Goal: Task Accomplishment & Management: Complete application form

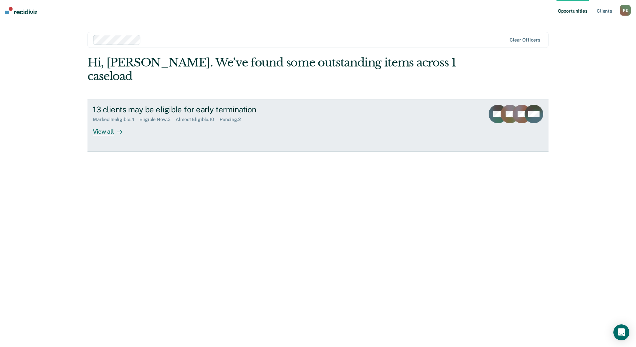
click at [113, 122] on div "View all" at bounding box center [111, 128] width 37 height 13
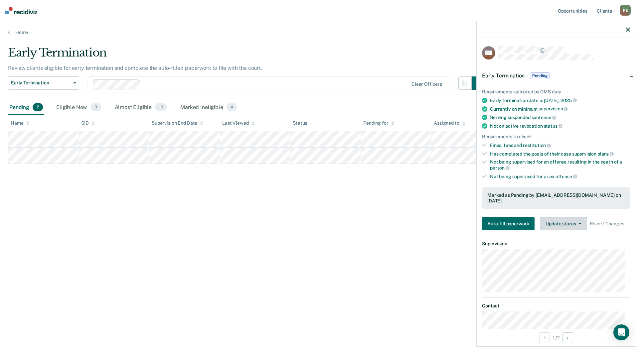
click at [574, 226] on button "Update status" at bounding box center [563, 223] width 47 height 13
click at [575, 252] on button "Mark Ineligible" at bounding box center [572, 250] width 64 height 11
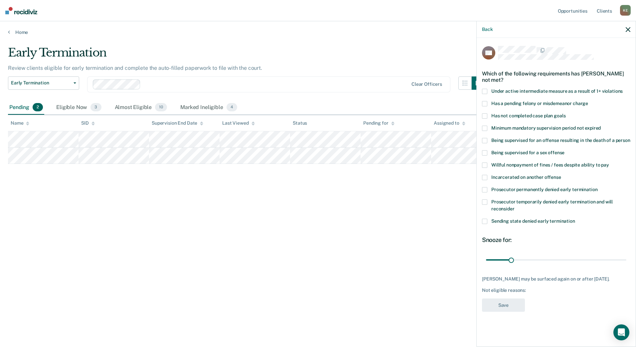
click at [486, 202] on span at bounding box center [484, 202] width 5 height 5
drag, startPoint x: 511, startPoint y: 261, endPoint x: 535, endPoint y: 256, distance: 23.8
type input "60"
click at [535, 256] on input "range" at bounding box center [556, 260] width 140 height 12
click at [503, 303] on button "Save" at bounding box center [503, 306] width 43 height 14
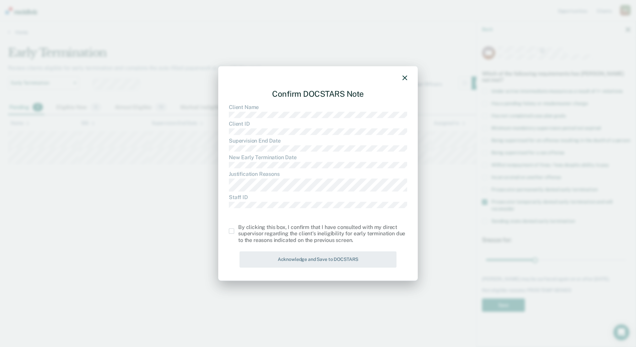
click at [230, 232] on span at bounding box center [231, 230] width 5 height 5
click at [238, 228] on input "checkbox" at bounding box center [238, 228] width 0 height 0
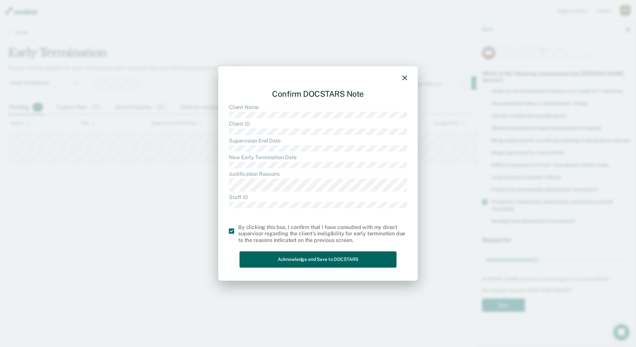
click at [284, 260] on button "Acknowledge and Save to DOCSTARS" at bounding box center [317, 259] width 157 height 16
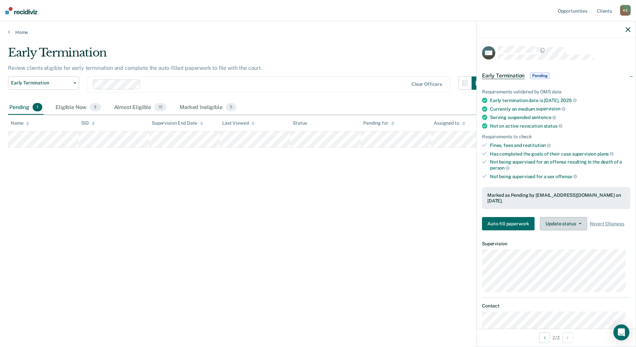
click at [571, 227] on button "Update status" at bounding box center [563, 223] width 47 height 13
click at [570, 247] on button "Mark Ineligible" at bounding box center [572, 250] width 64 height 11
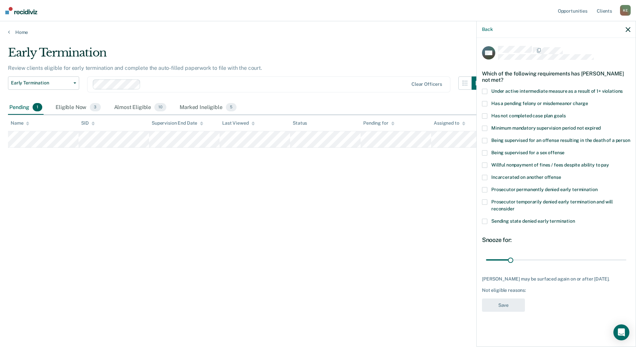
click at [486, 192] on label "Prosecutor permanently denied early termination" at bounding box center [556, 190] width 148 height 7
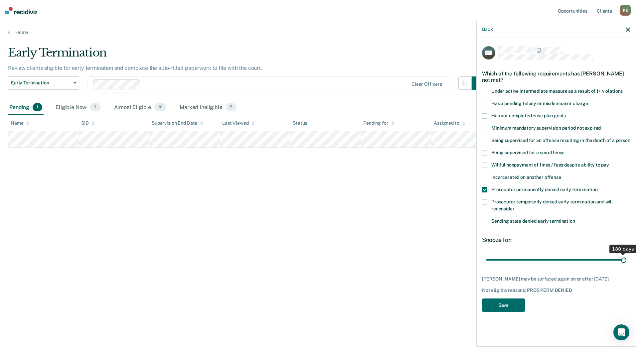
drag, startPoint x: 510, startPoint y: 260, endPoint x: 631, endPoint y: 272, distance: 121.7
type input "180"
click at [626, 266] on input "range" at bounding box center [556, 260] width 140 height 12
click at [508, 301] on button "Save" at bounding box center [503, 306] width 43 height 14
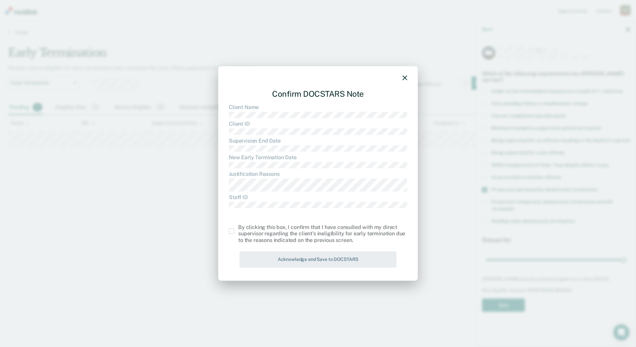
click at [234, 232] on label at bounding box center [233, 230] width 9 height 5
click at [238, 228] on input "checkbox" at bounding box center [238, 228] width 0 height 0
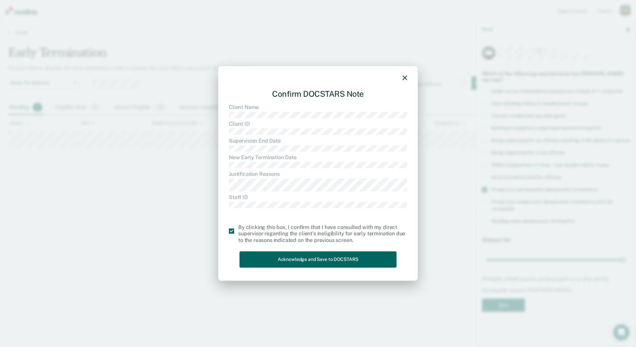
click at [275, 258] on button "Acknowledge and Save to DOCSTARS" at bounding box center [317, 259] width 157 height 16
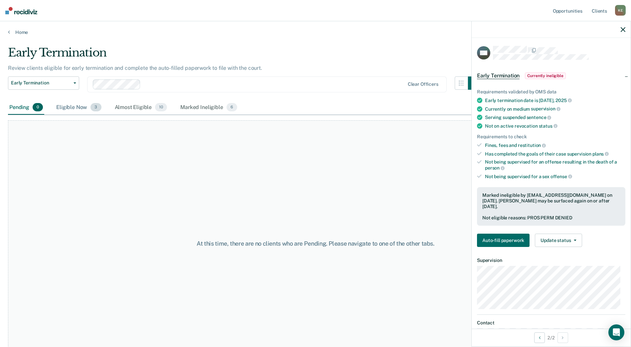
click at [69, 112] on div "Eligible Now 3" at bounding box center [79, 107] width 48 height 15
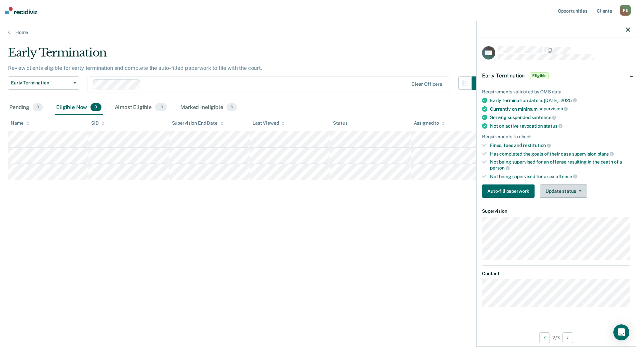
click at [572, 194] on button "Update status" at bounding box center [563, 191] width 47 height 13
click at [566, 216] on button "Mark Ineligible" at bounding box center [572, 217] width 64 height 11
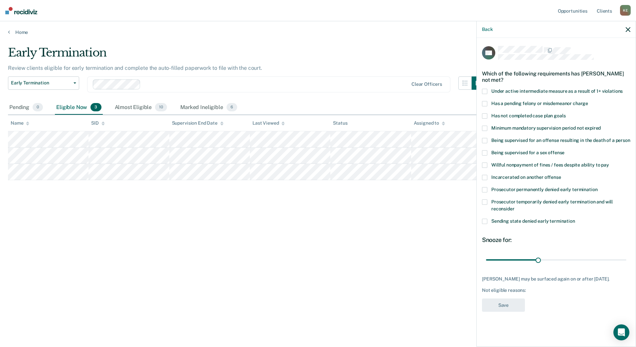
click at [485, 190] on span at bounding box center [484, 189] width 5 height 5
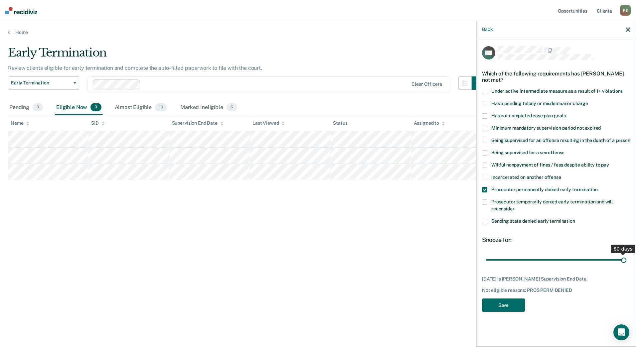
drag, startPoint x: 538, startPoint y: 259, endPoint x: 649, endPoint y: 262, distance: 110.8
type input "80"
click at [626, 262] on input "range" at bounding box center [556, 260] width 140 height 12
click at [511, 305] on button "Save" at bounding box center [503, 306] width 43 height 14
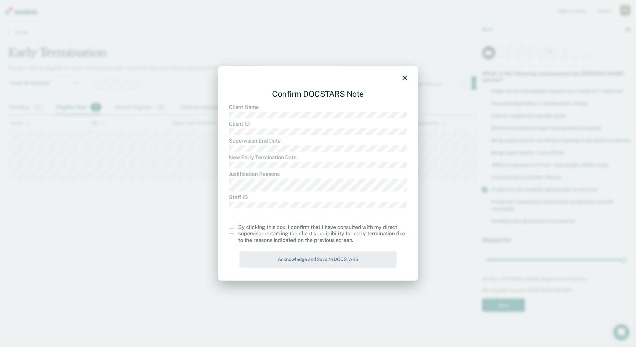
click at [230, 232] on span at bounding box center [231, 230] width 5 height 5
click at [238, 228] on input "checkbox" at bounding box center [238, 228] width 0 height 0
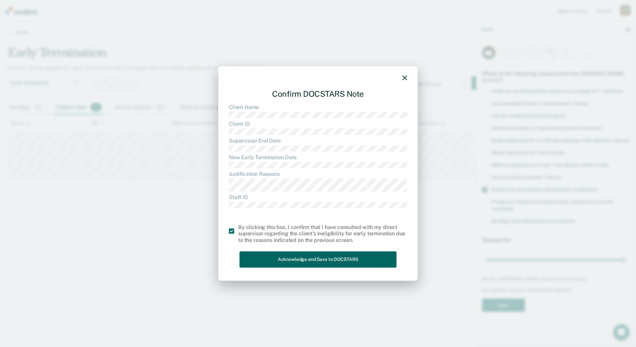
click at [273, 257] on button "Acknowledge and Save to DOCSTARS" at bounding box center [317, 259] width 157 height 16
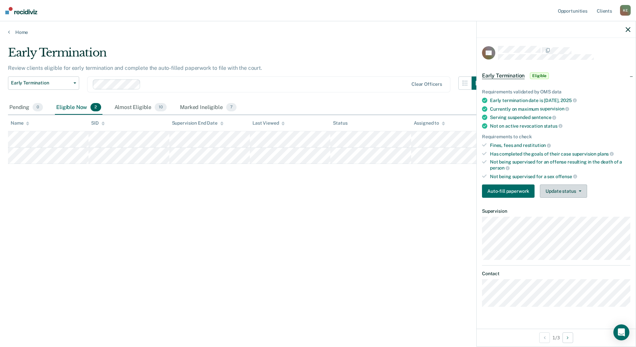
click at [561, 193] on button "Update status" at bounding box center [563, 191] width 47 height 13
click at [561, 218] on button "Mark Ineligible" at bounding box center [572, 217] width 64 height 11
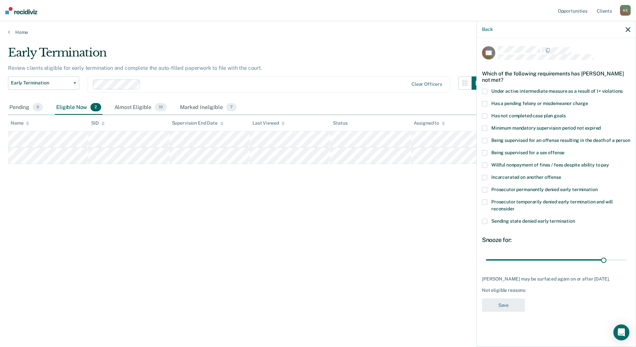
click at [485, 103] on span at bounding box center [484, 103] width 5 height 5
drag, startPoint x: 603, startPoint y: 261, endPoint x: 633, endPoint y: 261, distance: 29.9
type input "35"
click at [626, 261] on input "range" at bounding box center [556, 260] width 140 height 12
click at [512, 307] on button "Save" at bounding box center [503, 306] width 43 height 14
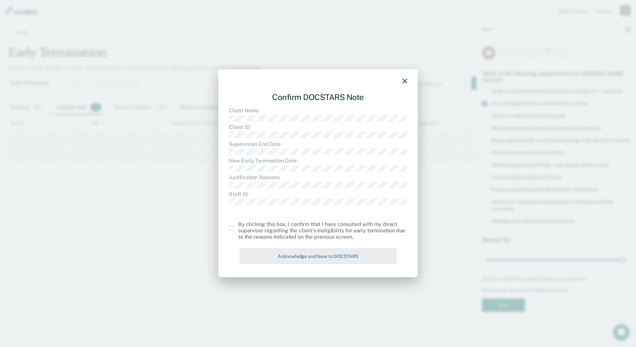
click at [231, 230] on span at bounding box center [231, 227] width 5 height 5
click at [238, 225] on input "checkbox" at bounding box center [238, 225] width 0 height 0
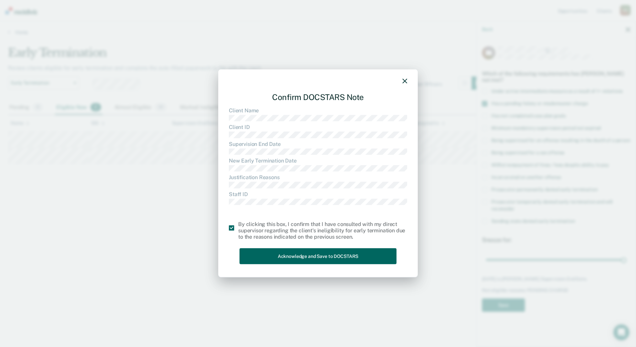
click at [286, 258] on button "Acknowledge and Save to DOCSTARS" at bounding box center [317, 256] width 157 height 16
